Goal: Information Seeking & Learning: Find specific fact

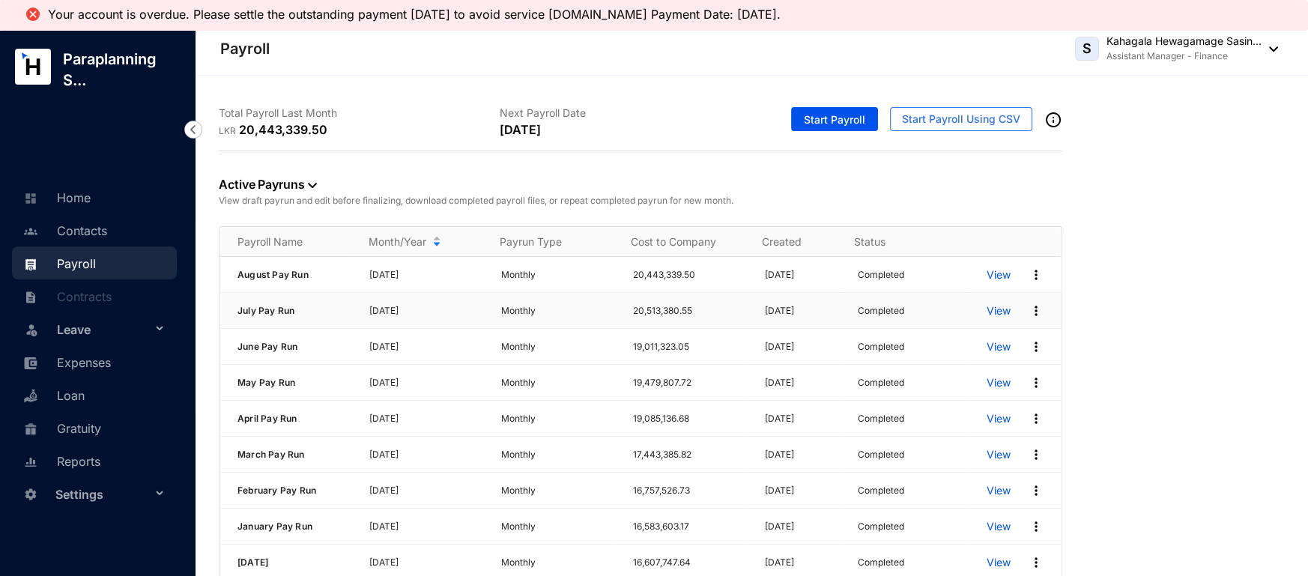
click at [987, 312] on p "View" at bounding box center [999, 310] width 24 height 15
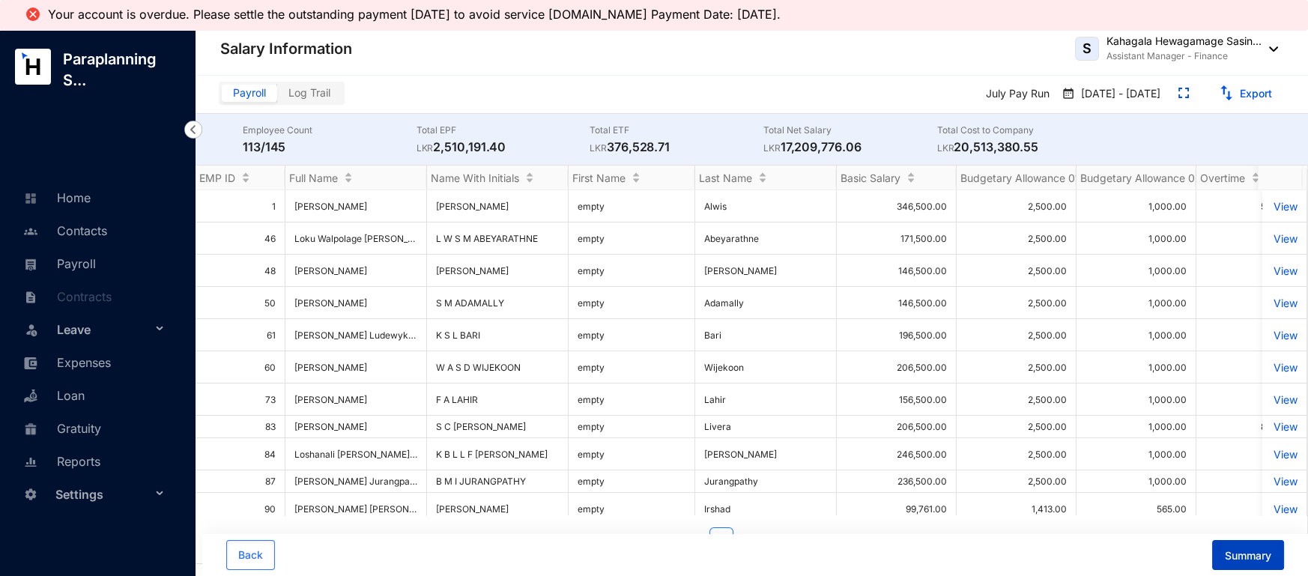
click at [1237, 551] on span "Summary" at bounding box center [1248, 556] width 46 height 15
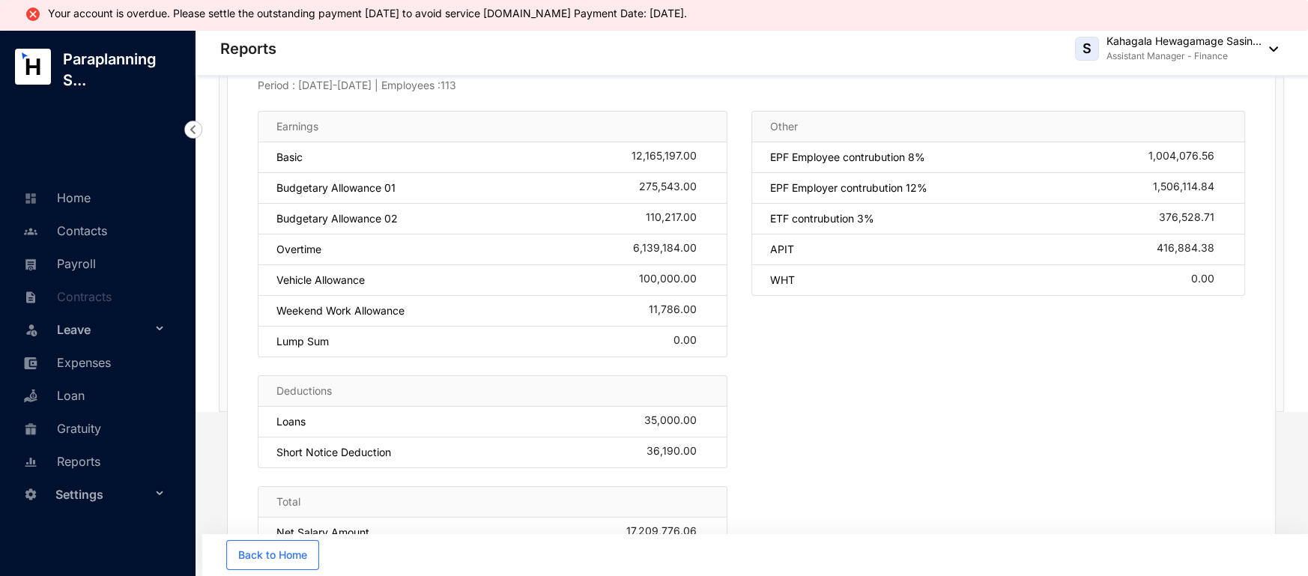
scroll to position [121, 0]
drag, startPoint x: 1137, startPoint y: 249, endPoint x: 1220, endPoint y: 256, distance: 83.5
click at [1220, 256] on div "APIT 416,884.38" at bounding box center [999, 247] width 494 height 31
copy div "416,884.38"
drag, startPoint x: 1117, startPoint y: 190, endPoint x: 1206, endPoint y: 190, distance: 88.4
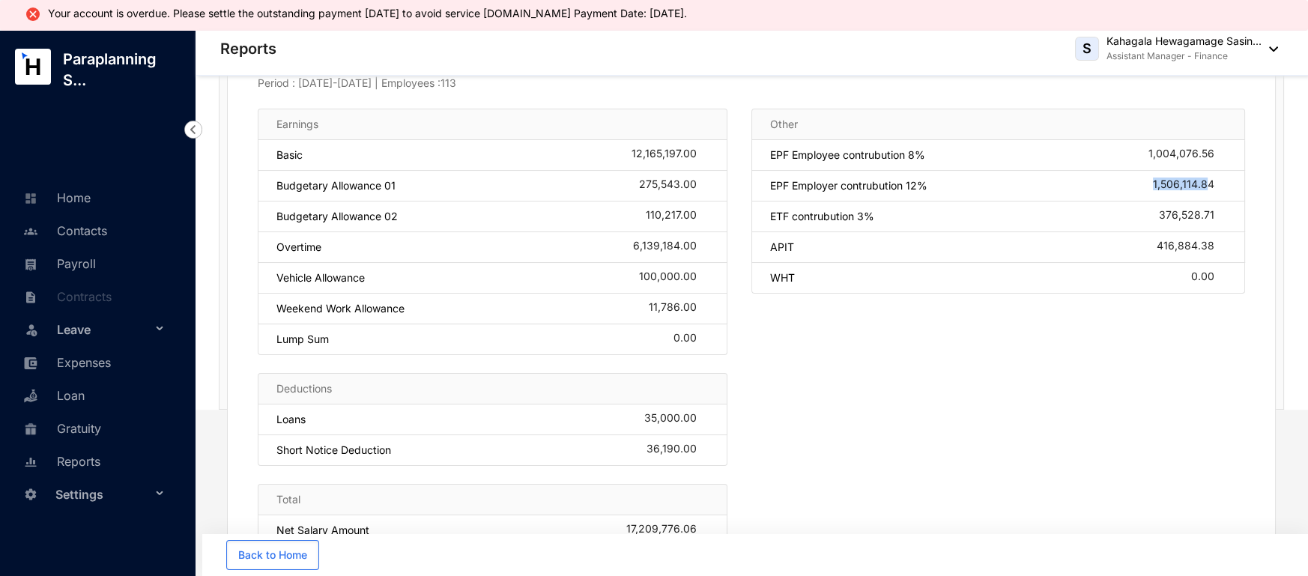
click at [1206, 192] on div "EPF Employer contrubution 12% 1,506,114.84" at bounding box center [999, 186] width 494 height 31
copy div "1,506,114.8"
click at [1180, 265] on div "WHT 0.00" at bounding box center [999, 278] width 494 height 31
drag, startPoint x: 1149, startPoint y: 182, endPoint x: 1212, endPoint y: 190, distance: 63.5
click at [1212, 190] on div "EPF Employer contrubution 12% 1,506,114.84" at bounding box center [999, 186] width 494 height 31
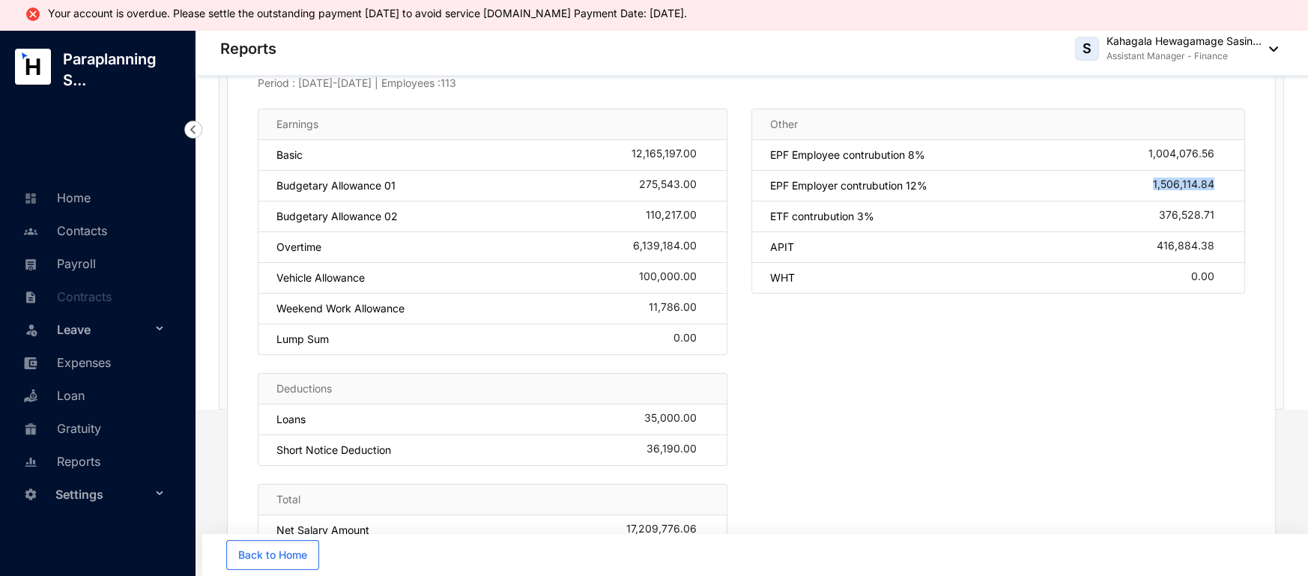
copy div "1,506,114.84"
drag, startPoint x: 1111, startPoint y: 220, endPoint x: 1218, endPoint y: 223, distance: 107.2
click at [1218, 223] on div "ETF contrubution 3% 376,528.71" at bounding box center [999, 217] width 494 height 31
copy div "376,528.71"
drag, startPoint x: 1129, startPoint y: 144, endPoint x: 1212, endPoint y: 154, distance: 84.6
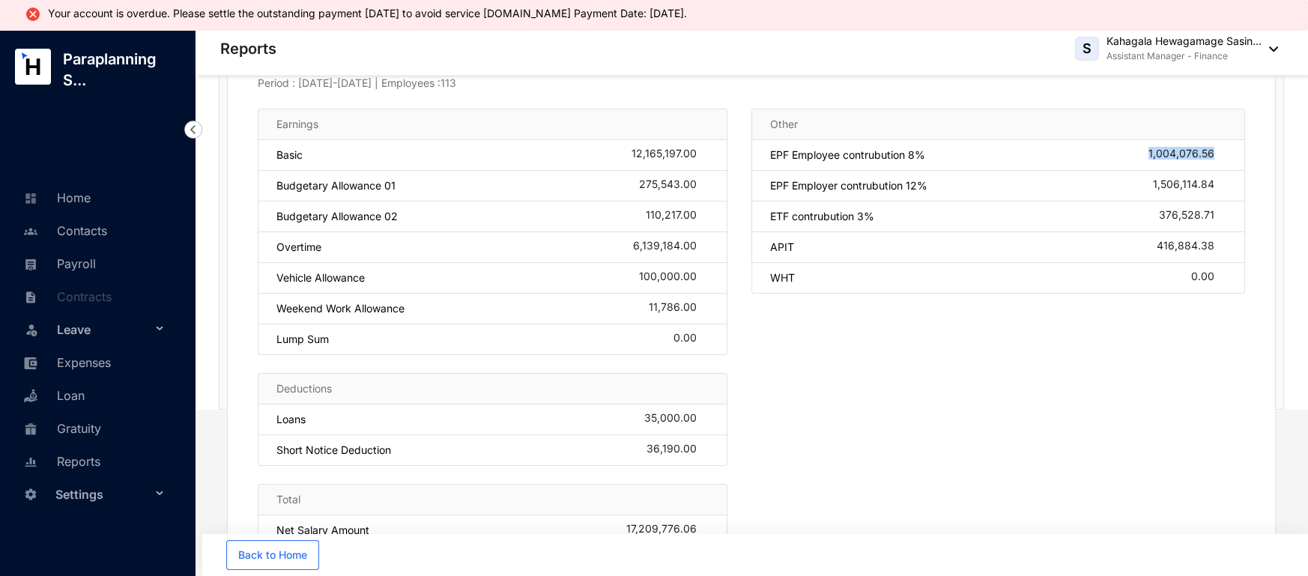
click at [1212, 154] on div "EPF Employee contrubution 8% 1,004,076.56" at bounding box center [999, 155] width 494 height 31
copy div "1,004,076.56"
click at [994, 372] on div "Other EPF Employee contrubution 8% 1,004,076.56 EPF Employer contrubution 12% 1…" at bounding box center [999, 352] width 494 height 486
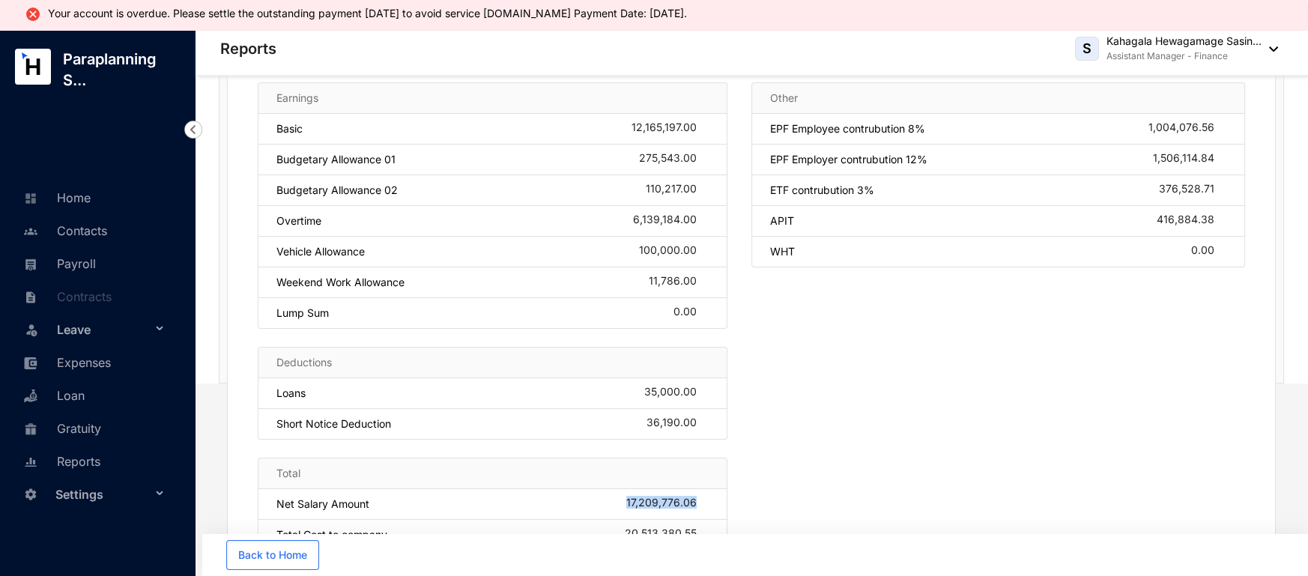
drag, startPoint x: 596, startPoint y: 498, endPoint x: 702, endPoint y: 504, distance: 106.6
click at [702, 504] on div "Net Salary Amount 17,209,776.06" at bounding box center [493, 504] width 470 height 31
copy div "17,209,776.06"
click at [71, 259] on link "Payroll" at bounding box center [57, 263] width 76 height 15
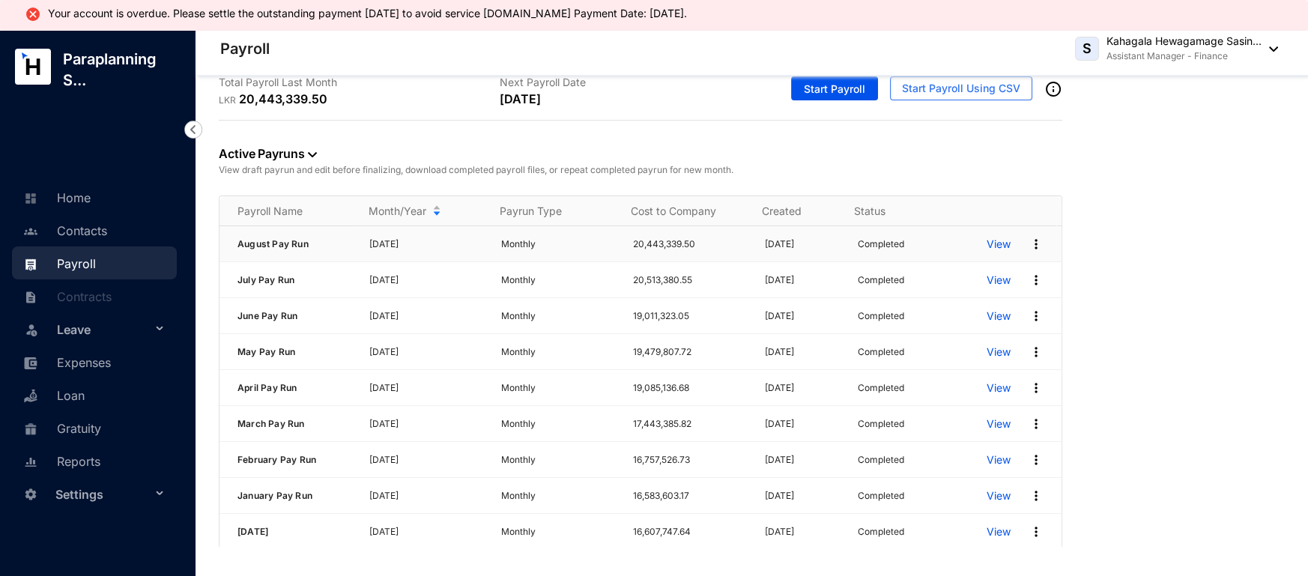
click at [992, 237] on p "View" at bounding box center [999, 244] width 24 height 15
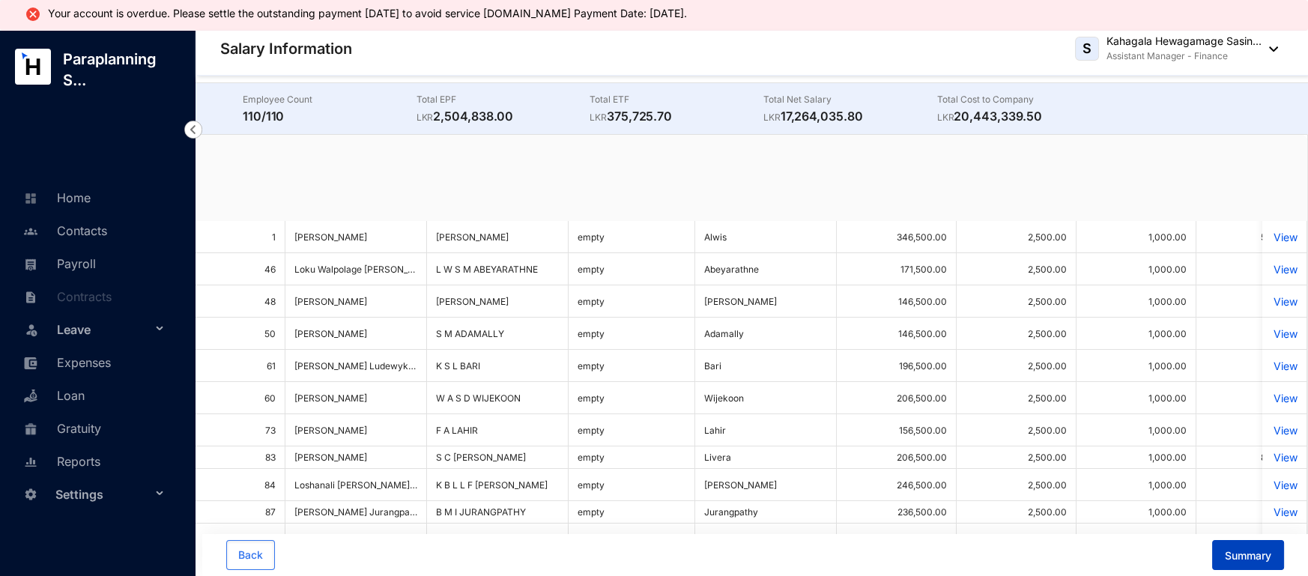
click at [1252, 564] on span "Summary" at bounding box center [1248, 556] width 46 height 15
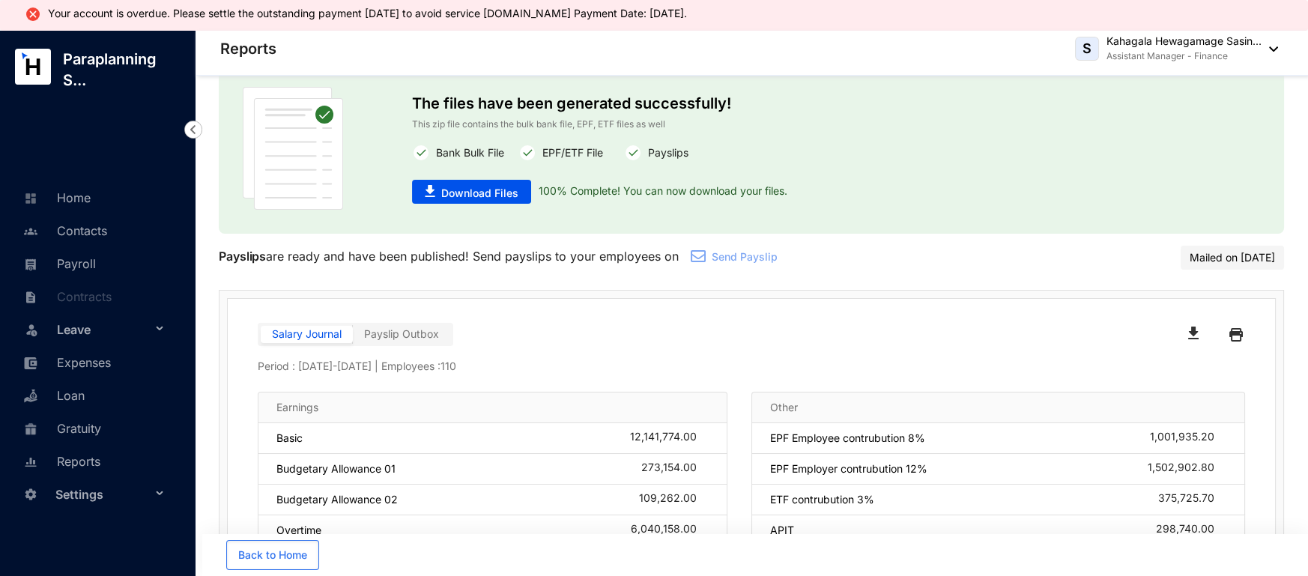
scroll to position [162, 0]
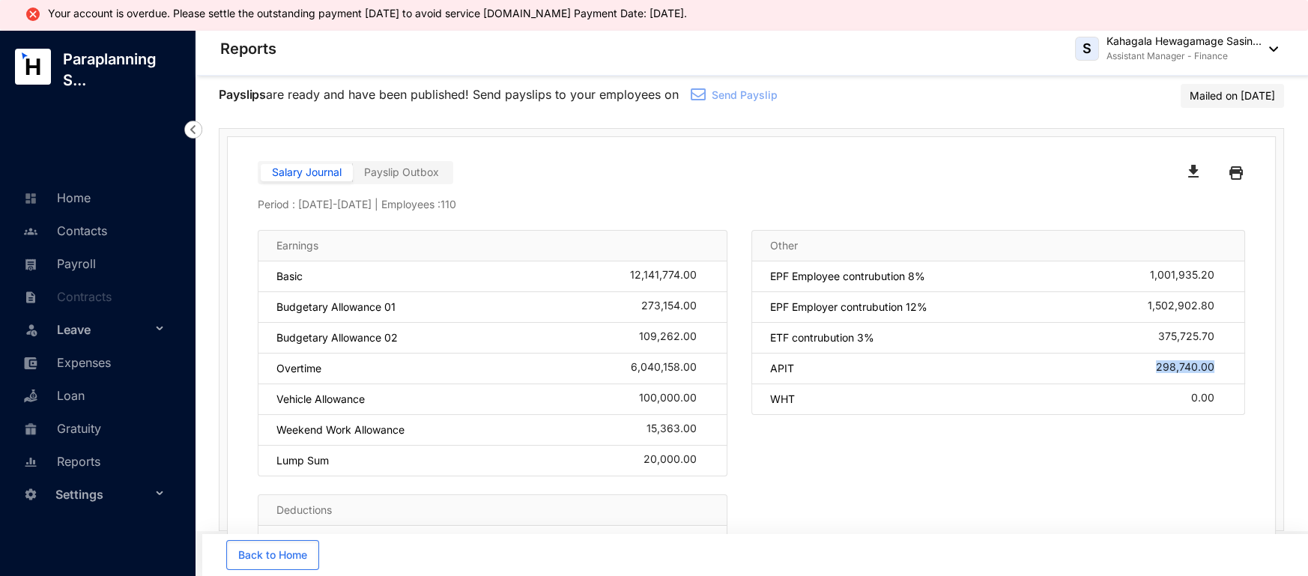
drag, startPoint x: 1153, startPoint y: 364, endPoint x: 1220, endPoint y: 364, distance: 67.4
click at [1220, 364] on div "APIT 298,740.00" at bounding box center [999, 369] width 494 height 31
copy div "298,740.00"
click at [1159, 426] on div "Other EPF Employee contrubution 8% 1,001,935.20 EPF Employer contrubution 12% 1…" at bounding box center [999, 458] width 494 height 456
drag, startPoint x: 1137, startPoint y: 304, endPoint x: 1215, endPoint y: 312, distance: 79.1
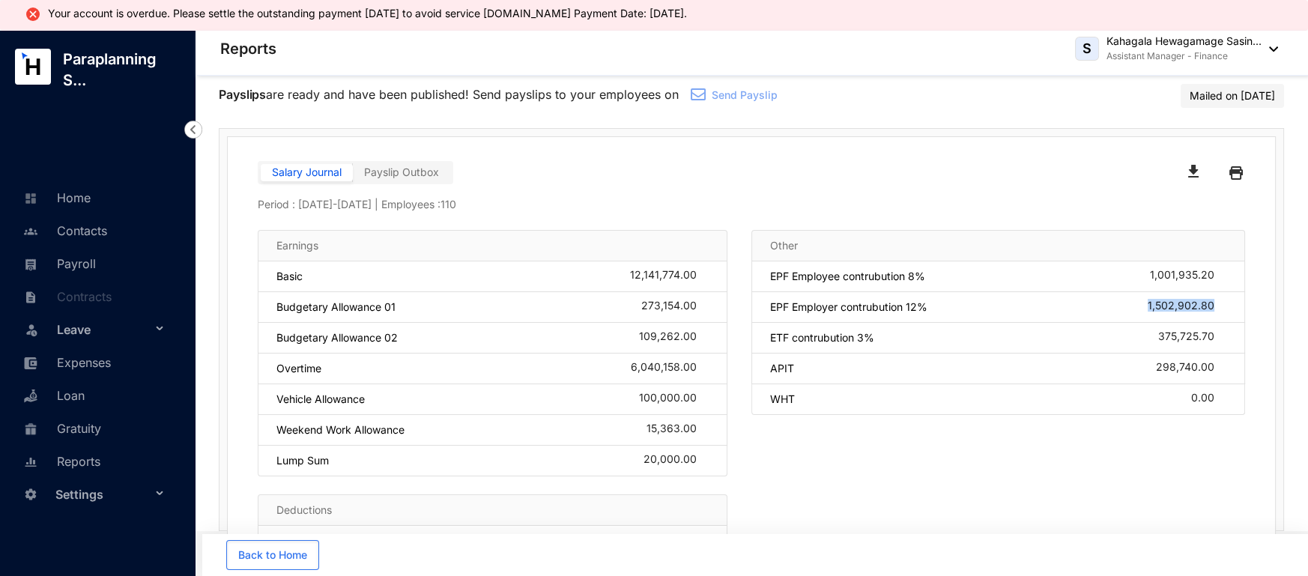
click at [1215, 312] on div "EPF Employer contrubution 12% 1,502,902.80" at bounding box center [999, 307] width 494 height 31
copy div "1,502,902.80"
drag, startPoint x: 1113, startPoint y: 337, endPoint x: 1212, endPoint y: 337, distance: 99.7
click at [1212, 337] on div "ETF contrubution 3% 375,725.70" at bounding box center [999, 338] width 494 height 31
copy div "375,725.70"
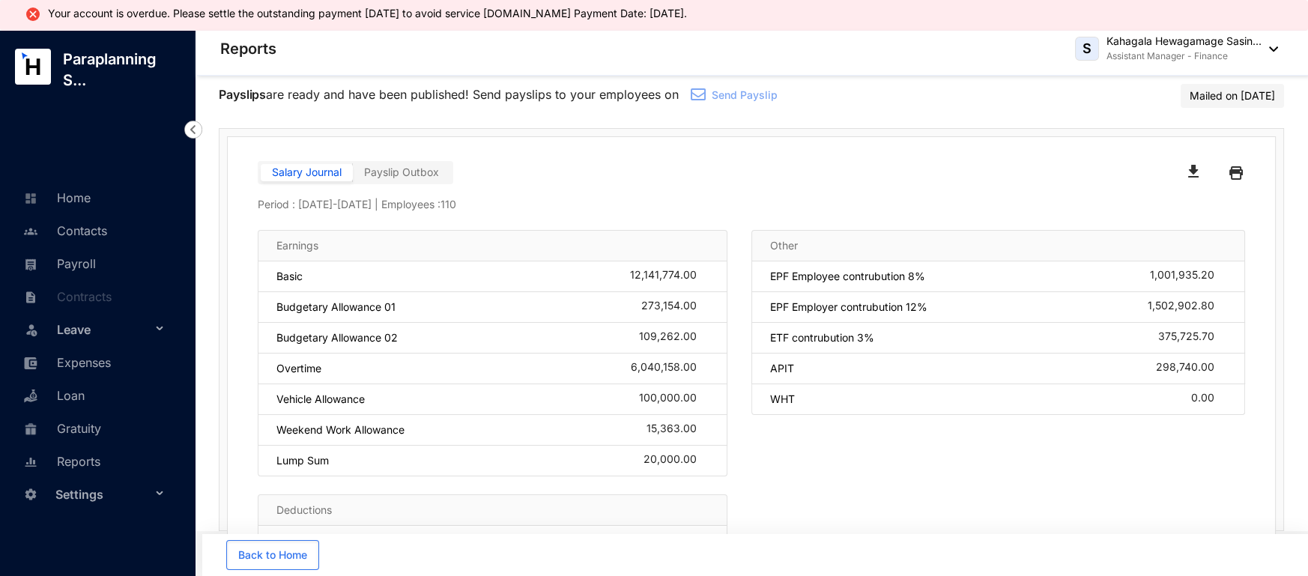
click at [1126, 285] on div "EPF Employee contrubution 8% 1,001,935.20" at bounding box center [999, 277] width 494 height 31
drag, startPoint x: 1123, startPoint y: 271, endPoint x: 1218, endPoint y: 274, distance: 96.0
click at [1218, 274] on div "EPF Employee contrubution 8% 1,001,935.20" at bounding box center [999, 277] width 494 height 31
copy div "1,001,935.20"
click at [1168, 444] on div "Other EPF Employee contrubution 8% 1,001,935.20 EPF Employer contrubution 12% 1…" at bounding box center [999, 458] width 494 height 456
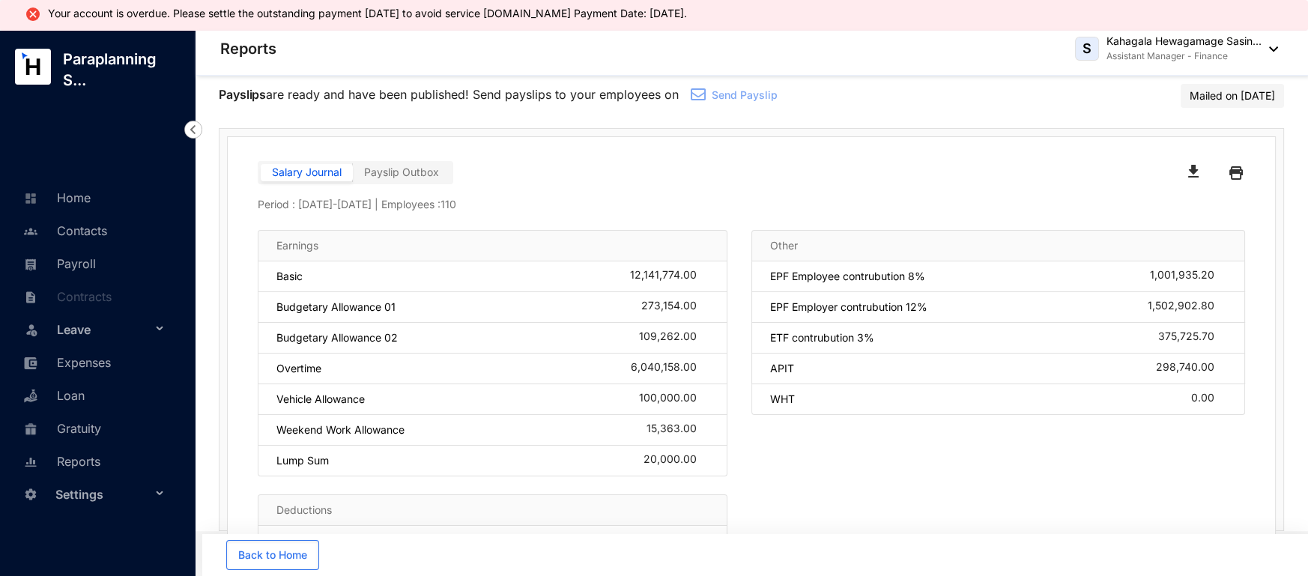
scroll to position [147, 0]
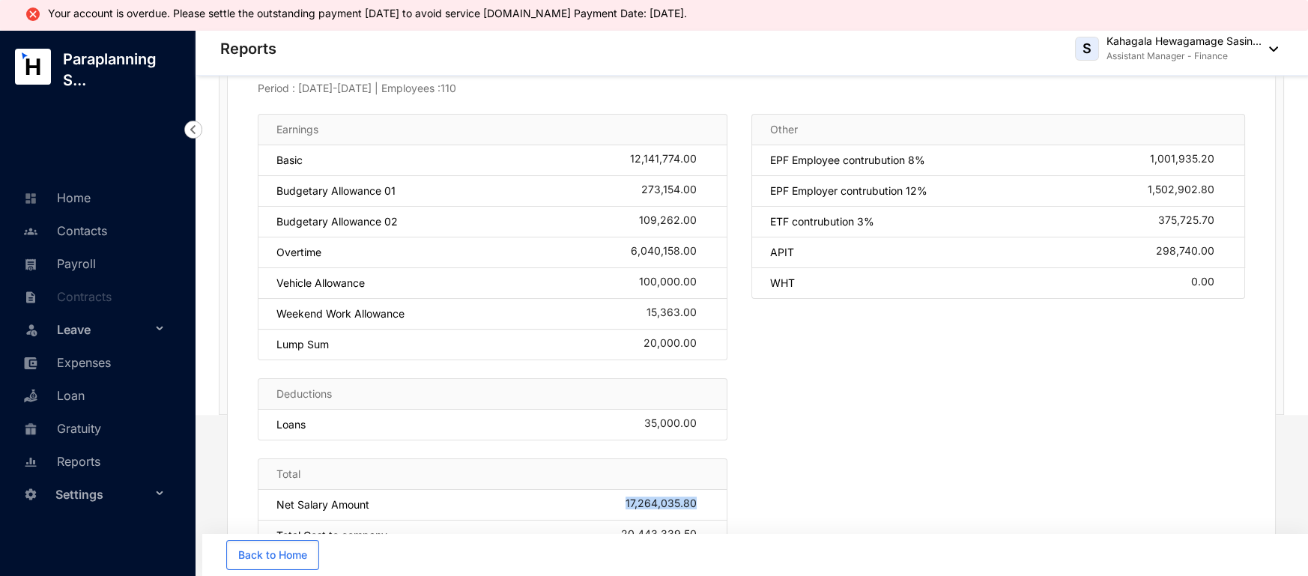
drag, startPoint x: 608, startPoint y: 497, endPoint x: 711, endPoint y: 495, distance: 102.7
click at [711, 495] on div "Net Salary Amount 17,264,035.80" at bounding box center [493, 505] width 470 height 31
